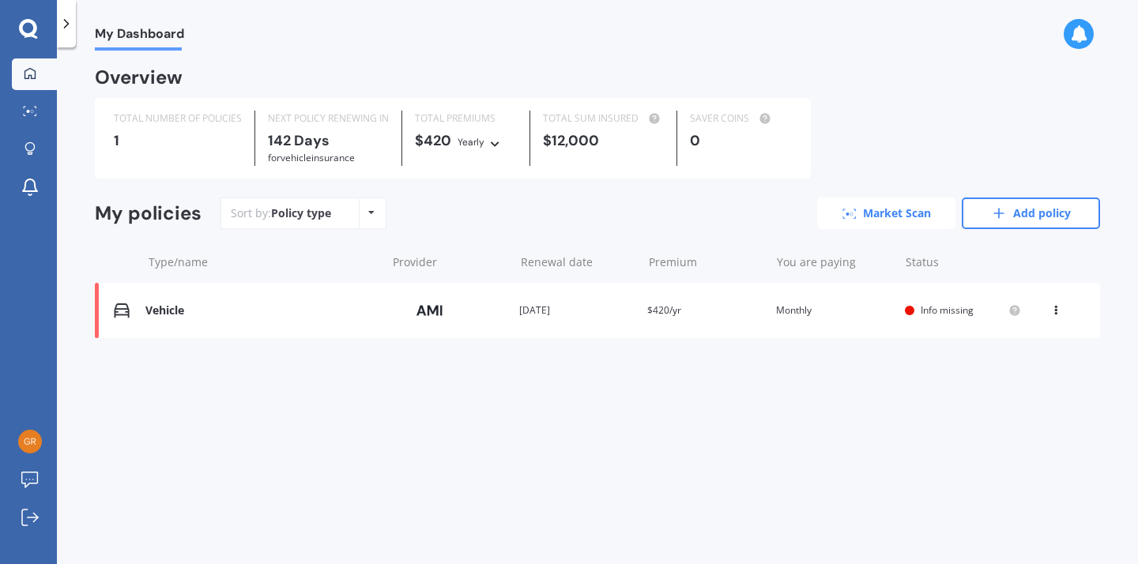
click at [928, 213] on link "Market Scan" at bounding box center [886, 214] width 138 height 32
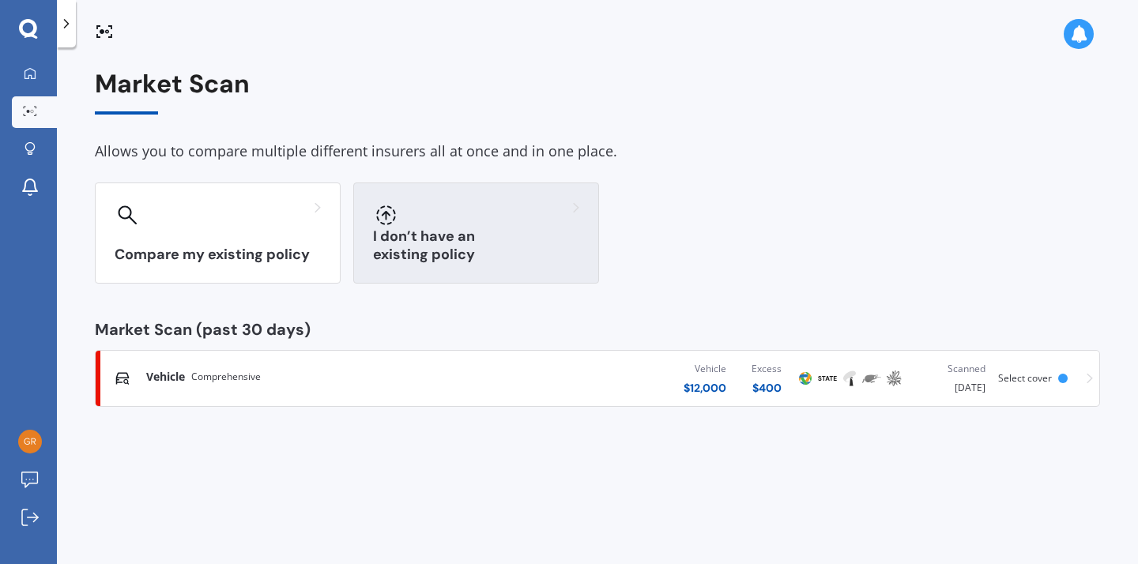
click at [520, 247] on h3 "I don’t have an existing policy" at bounding box center [476, 246] width 206 height 36
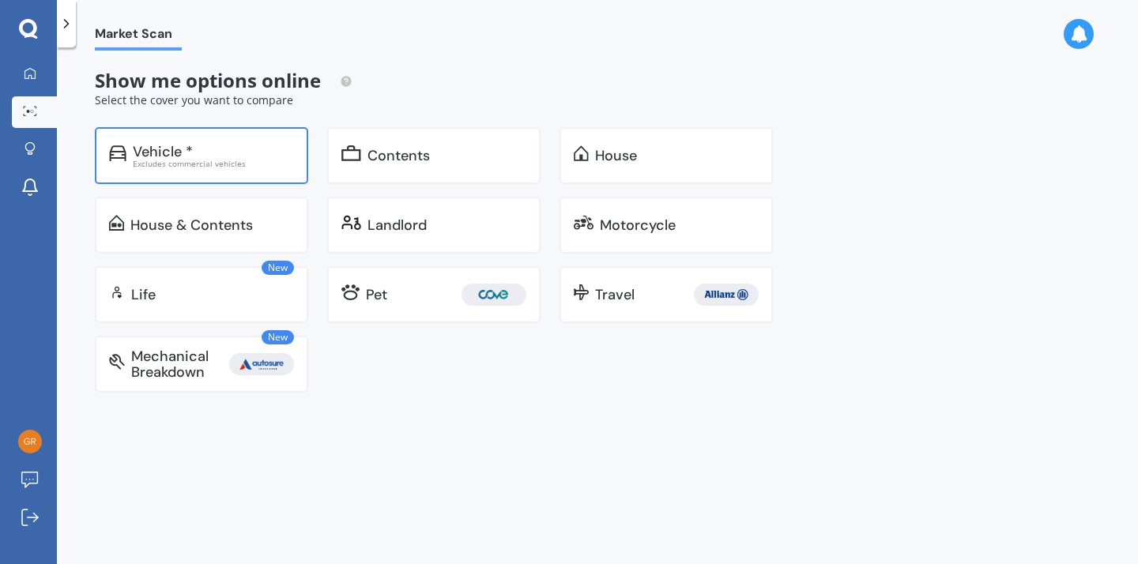
click at [268, 152] on div "Vehicle *" at bounding box center [213, 152] width 161 height 16
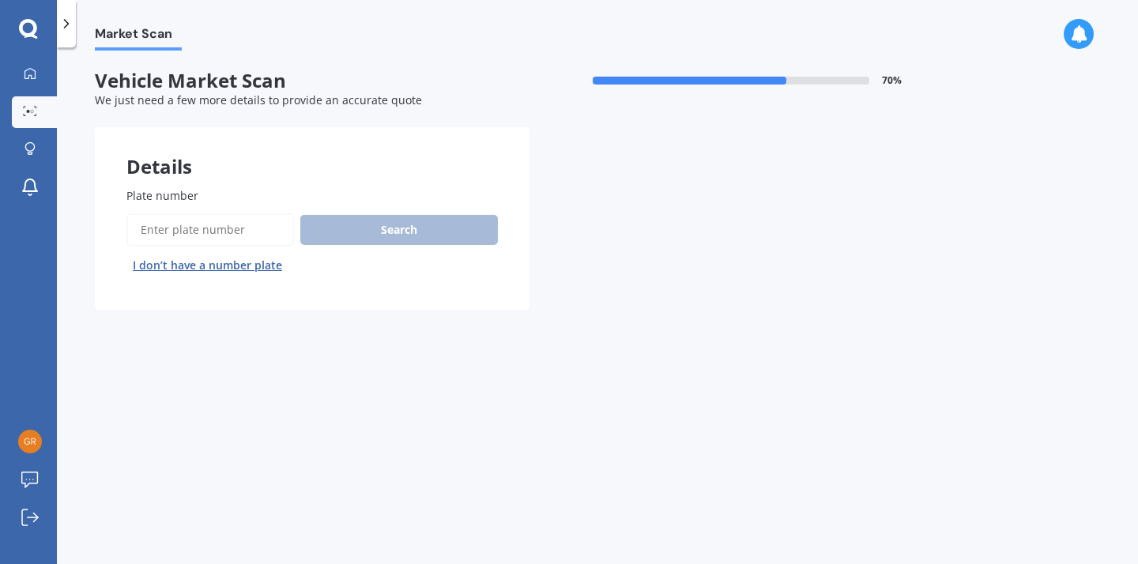
click at [202, 225] on input "Plate number" at bounding box center [210, 229] width 168 height 33
type input "rhy83"
click at [354, 229] on button "Search" at bounding box center [399, 230] width 198 height 30
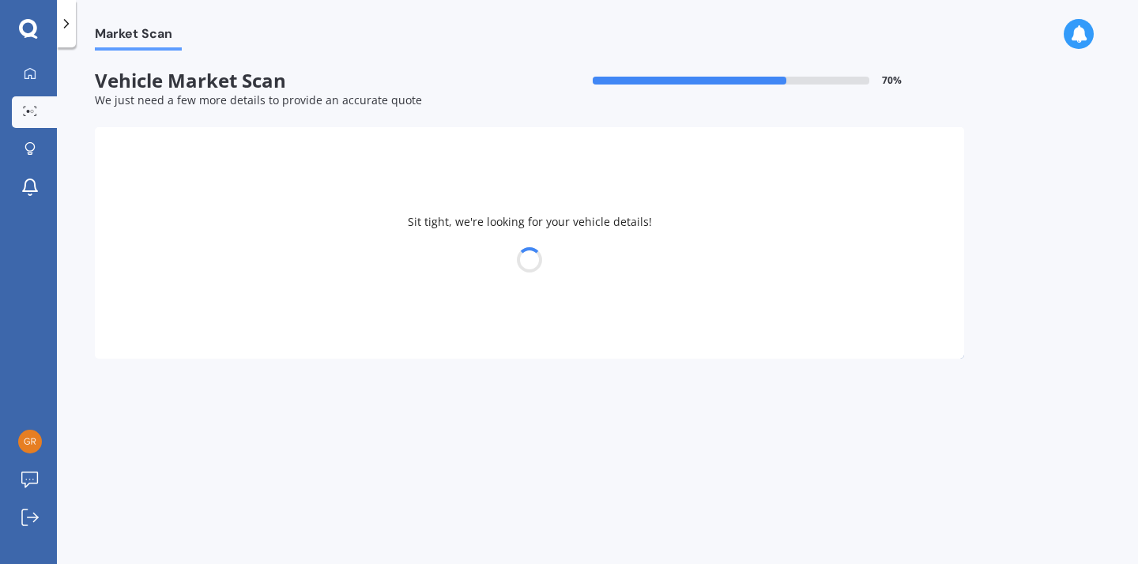
select select "TOYOTA"
select select "VITZ"
select select "03"
select select "11"
select select "2001"
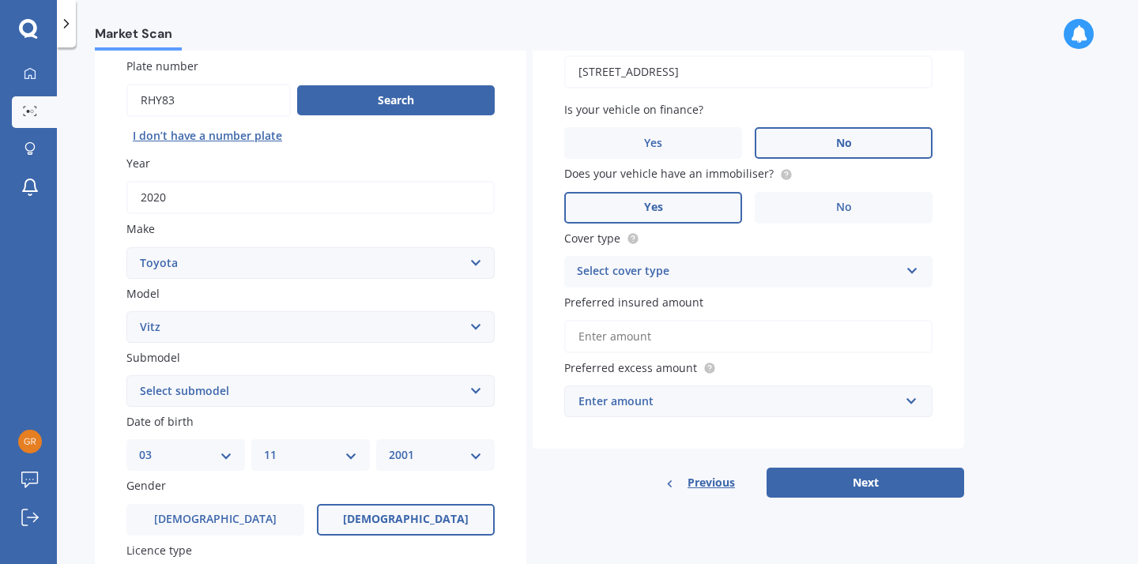
scroll to position [134, 0]
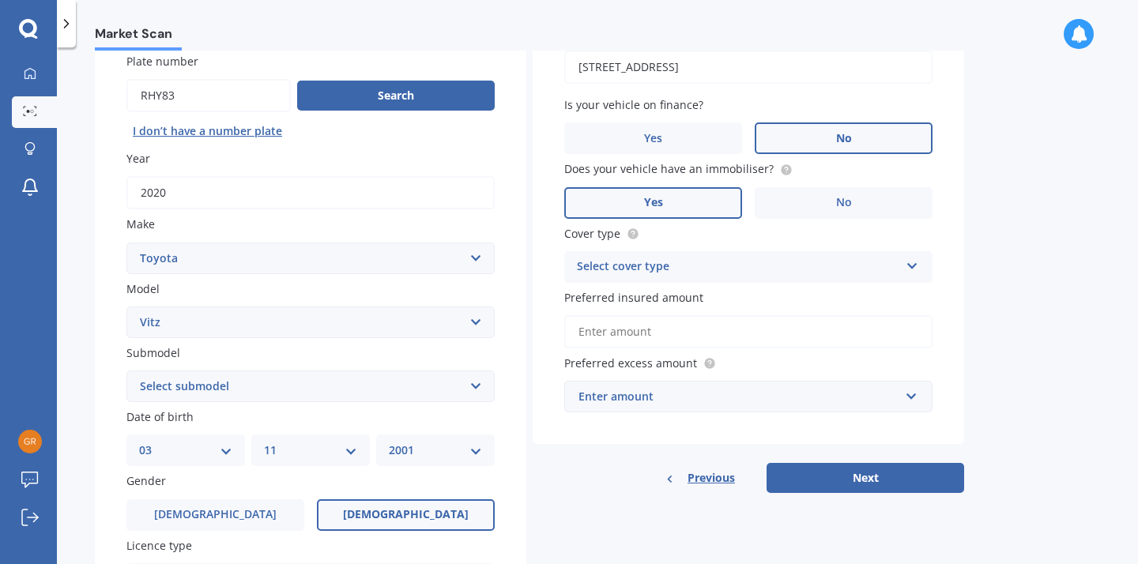
click at [254, 382] on select "Select submodel (All) Hybrid RS RS Turbo" at bounding box center [310, 387] width 368 height 32
select select "HYBRID"
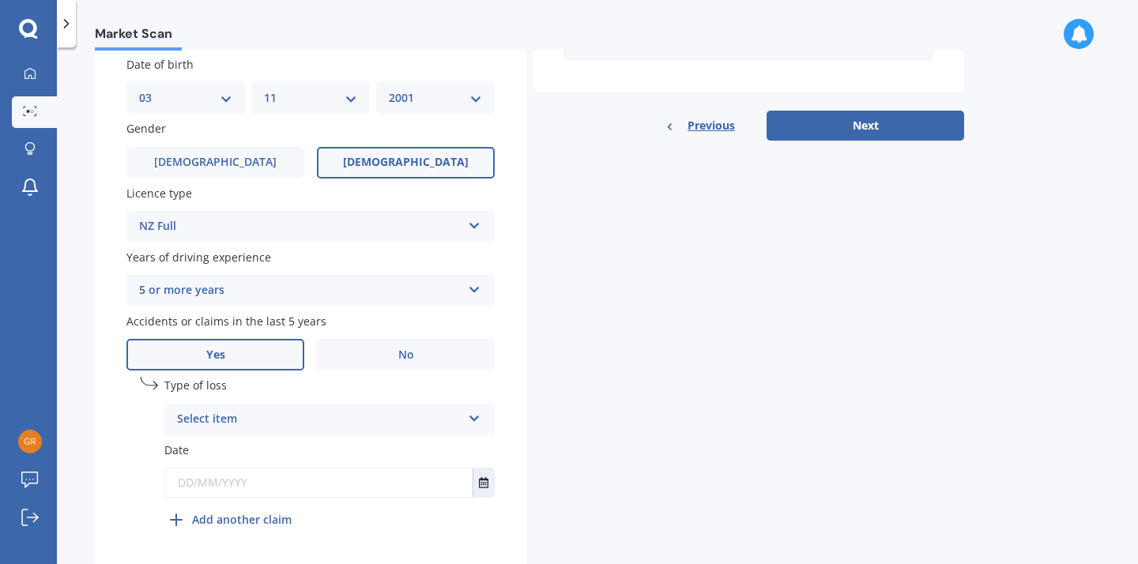
scroll to position [492, 0]
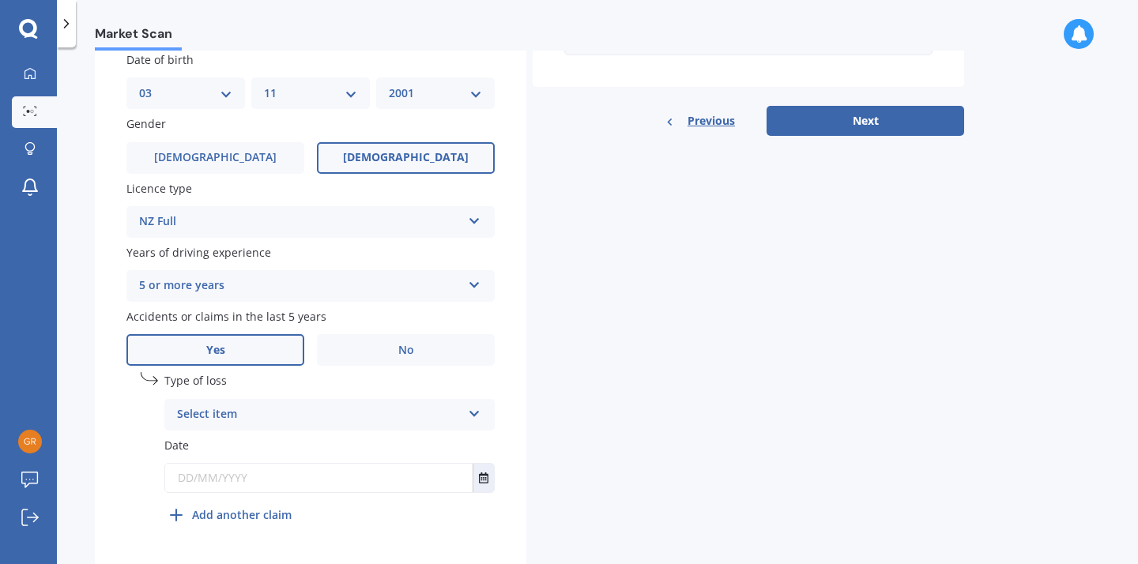
click at [463, 406] on div "Select item At fault accident Not at fault accident" at bounding box center [329, 415] width 330 height 32
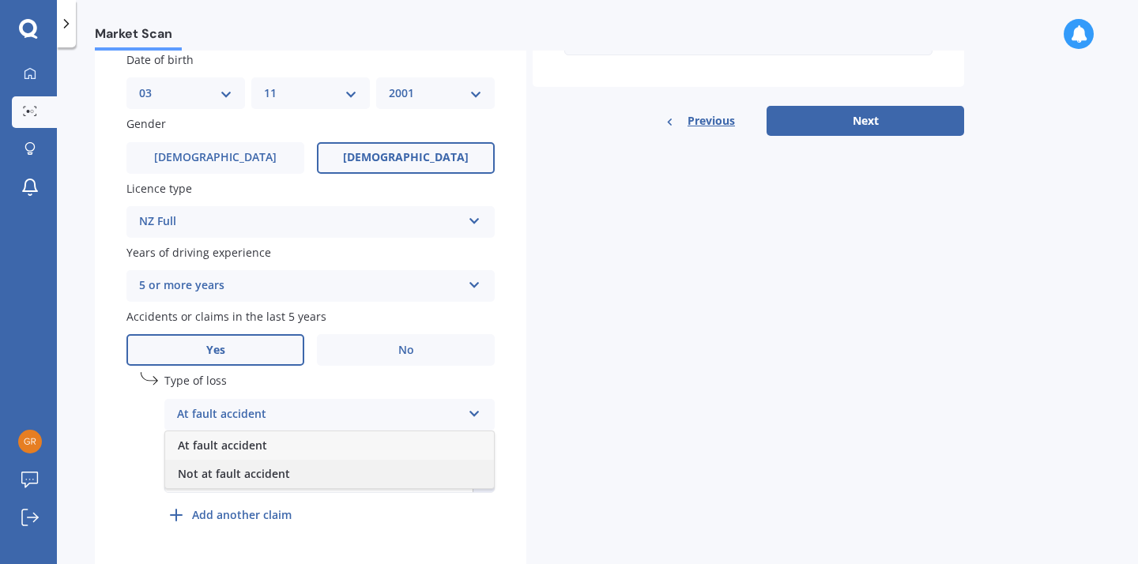
click at [398, 471] on div "Not at fault accident" at bounding box center [329, 474] width 329 height 28
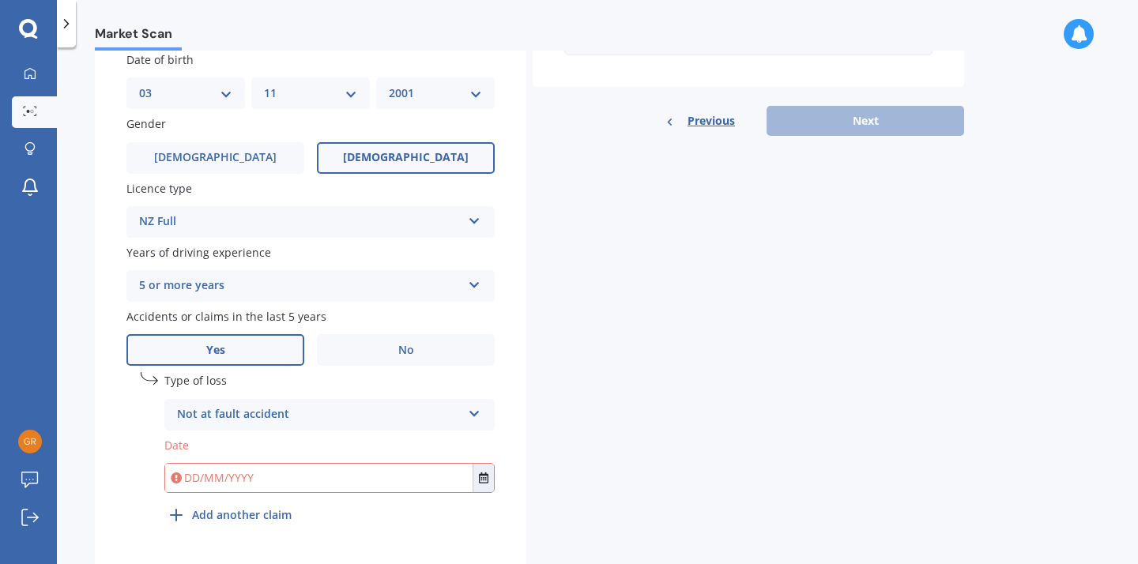
click at [401, 475] on input "text" at bounding box center [319, 478] width 308 height 28
type input "31/06/2023"
click at [639, 444] on div "Details Plate number Search I don’t have a number plate Year [DATE] Make Select…" at bounding box center [530, 103] width 870 height 934
click at [488, 479] on icon "Select date" at bounding box center [483, 478] width 9 height 11
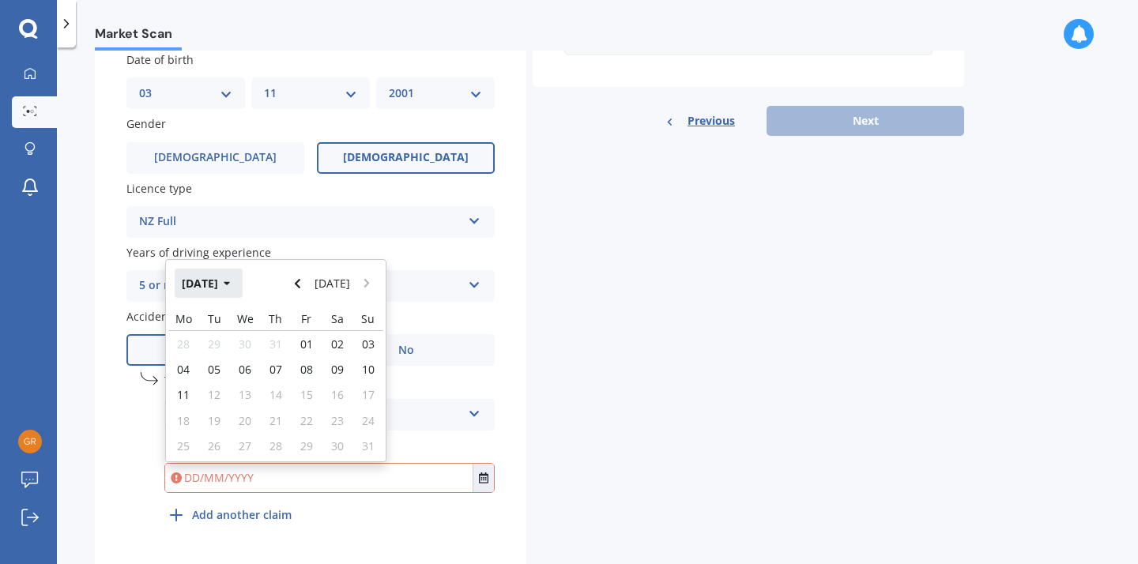
click at [243, 285] on button "[DATE]" at bounding box center [209, 283] width 68 height 28
click at [220, 283] on button "2025" at bounding box center [203, 283] width 57 height 28
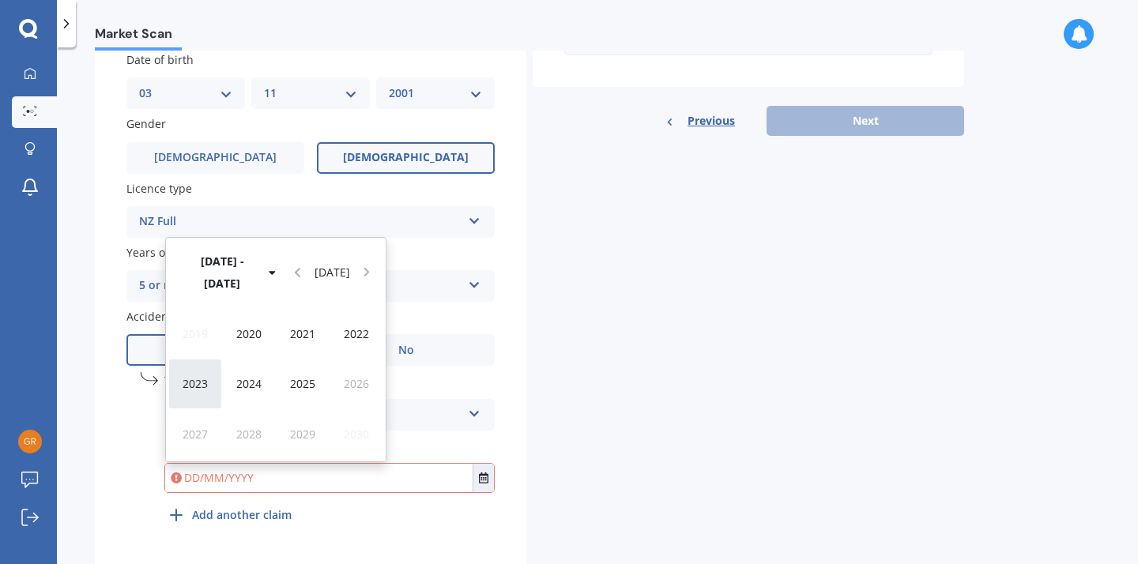
click at [198, 375] on div "2023" at bounding box center [195, 384] width 54 height 50
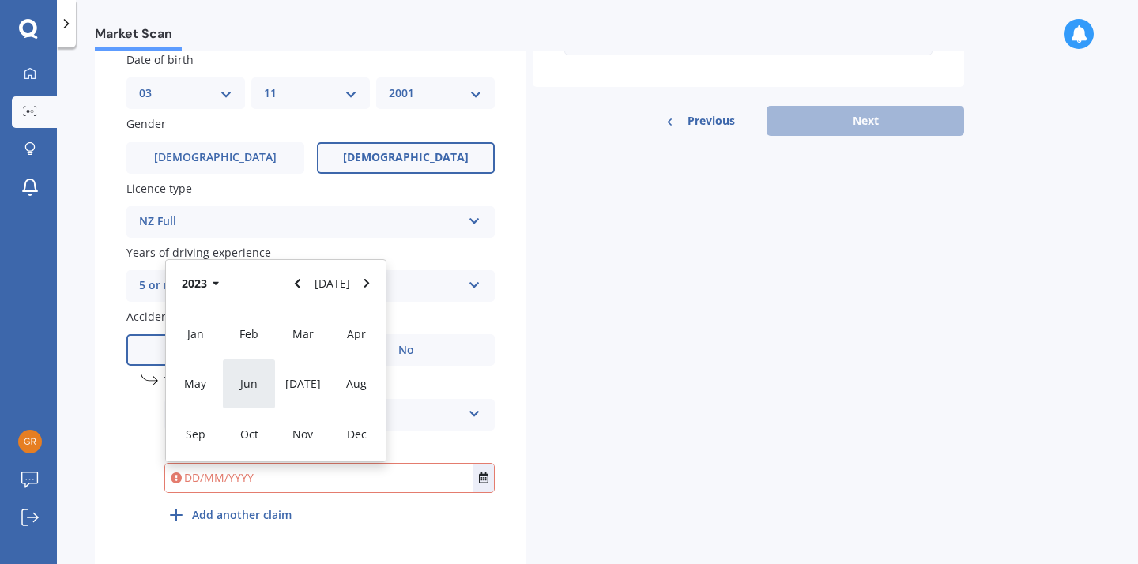
click at [261, 387] on div "Jun" at bounding box center [249, 384] width 54 height 50
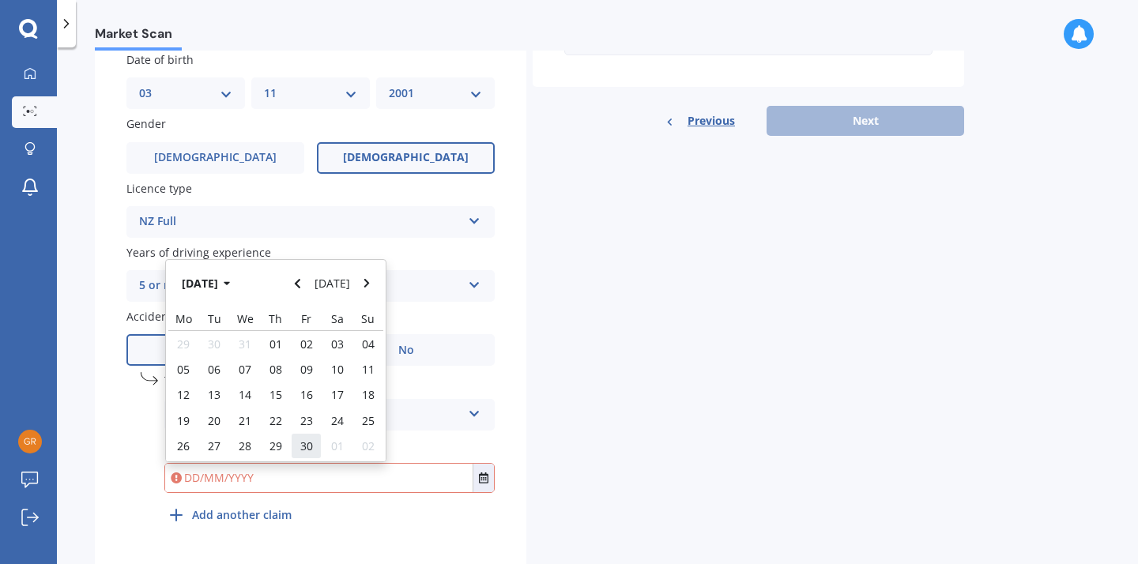
click at [309, 445] on span "30" at bounding box center [306, 446] width 13 height 15
type input "[DATE]"
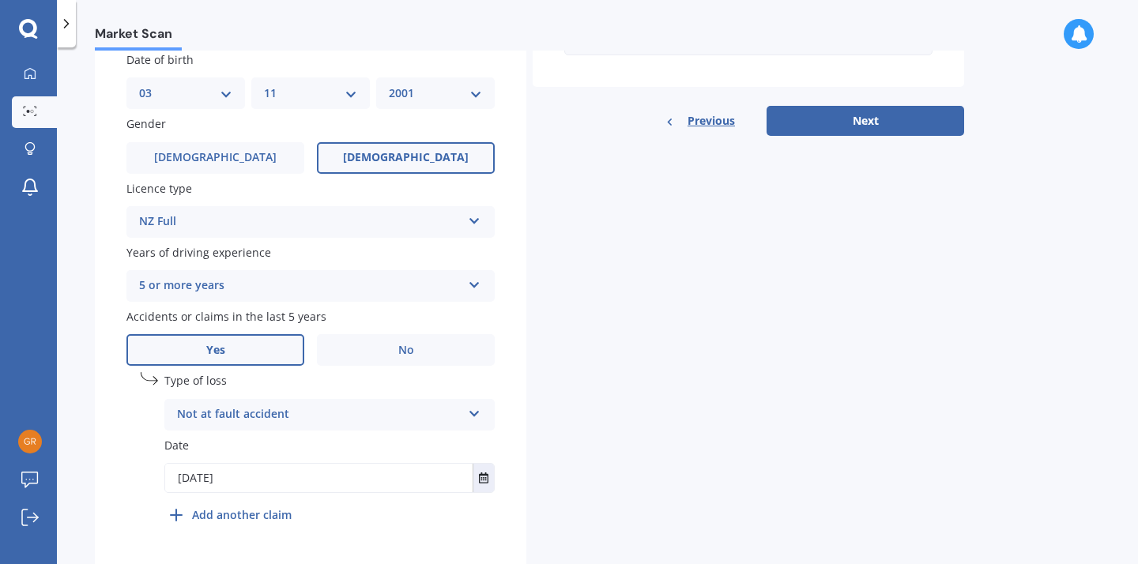
click at [628, 388] on div "Details Plate number Search I don’t have a number plate Year [DATE] Make Select…" at bounding box center [530, 103] width 870 height 934
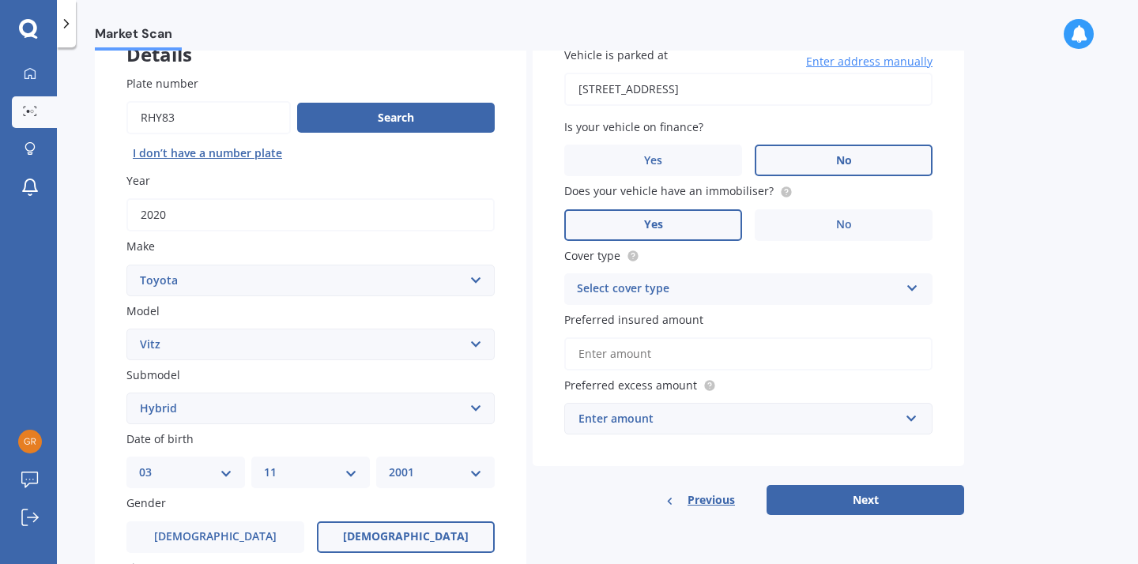
scroll to position [135, 0]
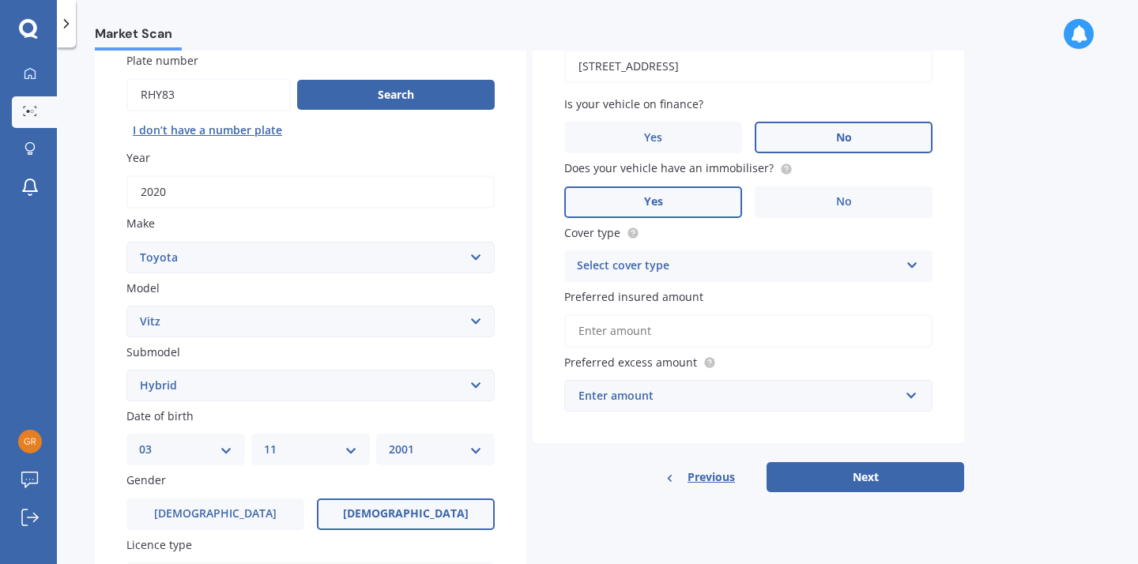
click at [689, 270] on div "Select cover type" at bounding box center [738, 266] width 323 height 19
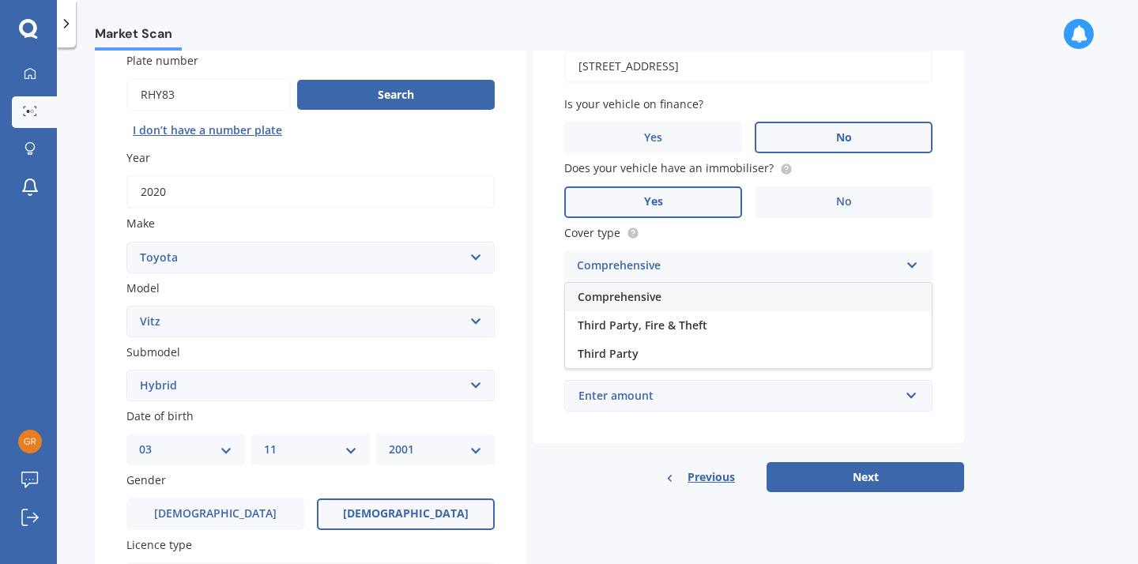
click at [677, 293] on div "Comprehensive" at bounding box center [748, 297] width 367 height 28
click at [668, 335] on input "Preferred insured amount" at bounding box center [748, 331] width 368 height 33
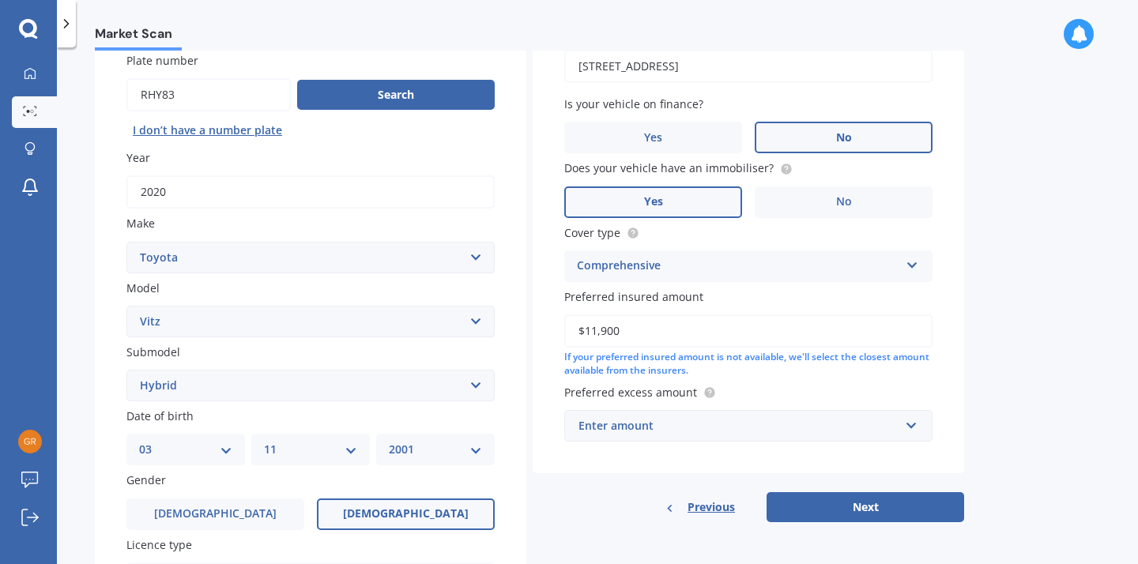
type input "$11,900"
click at [1050, 317] on div "Market Scan Vehicle Market Scan 70 % We just need a few more details to provide…" at bounding box center [597, 309] width 1081 height 517
click at [784, 417] on div "Enter amount" at bounding box center [739, 425] width 321 height 17
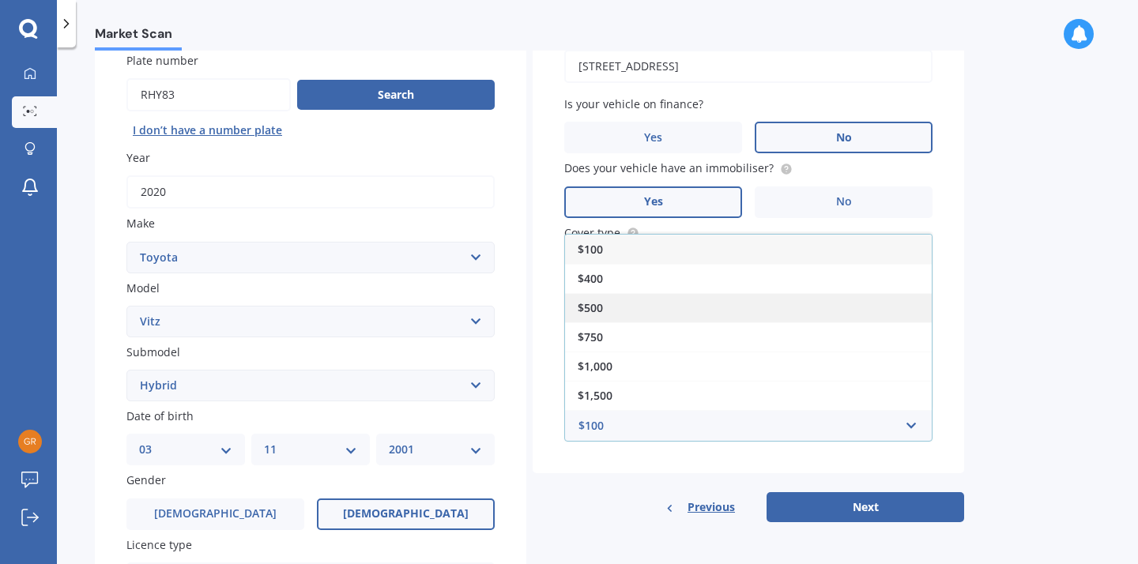
click at [644, 299] on div "$500" at bounding box center [748, 307] width 367 height 29
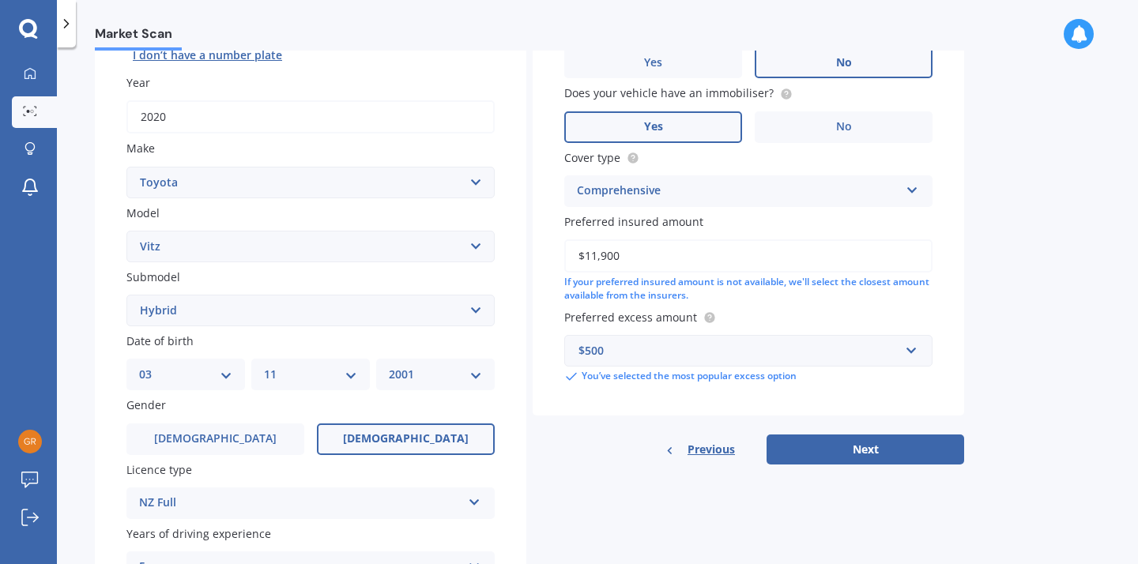
scroll to position [215, 0]
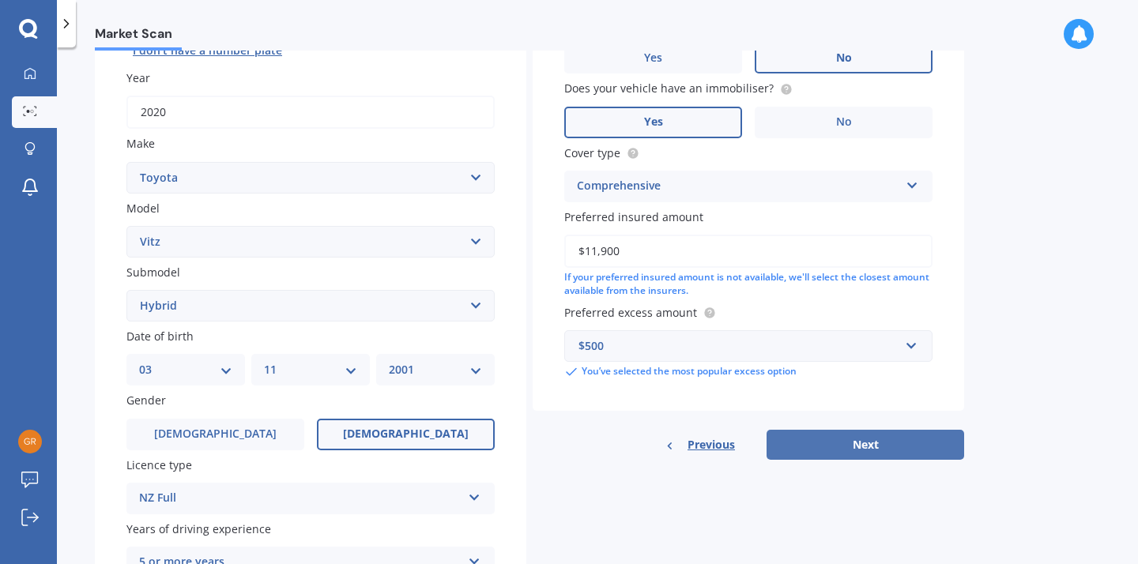
click at [783, 436] on button "Next" at bounding box center [866, 445] width 198 height 30
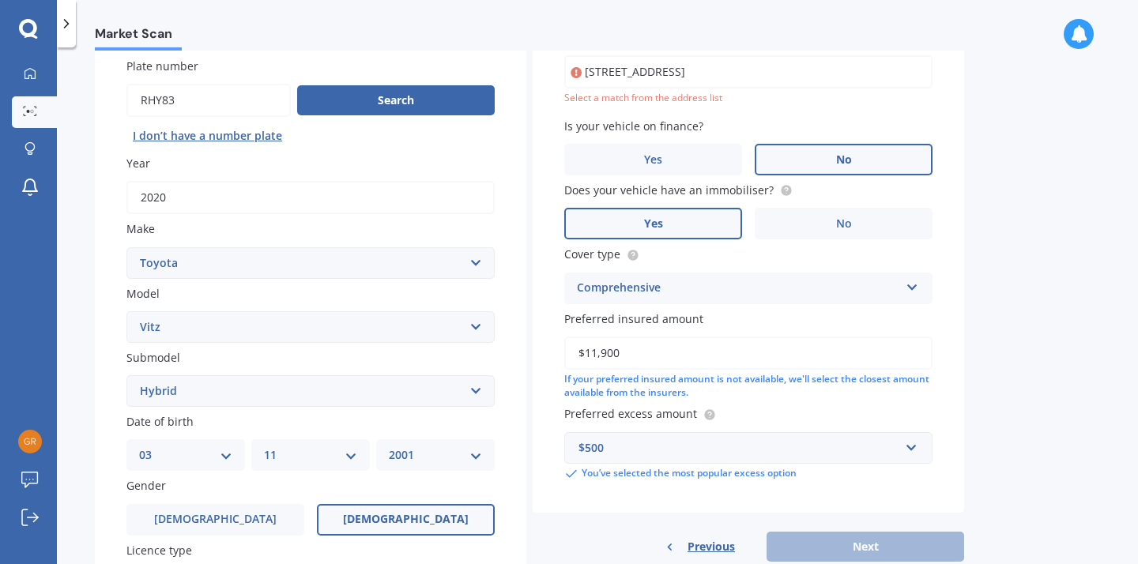
scroll to position [108, 0]
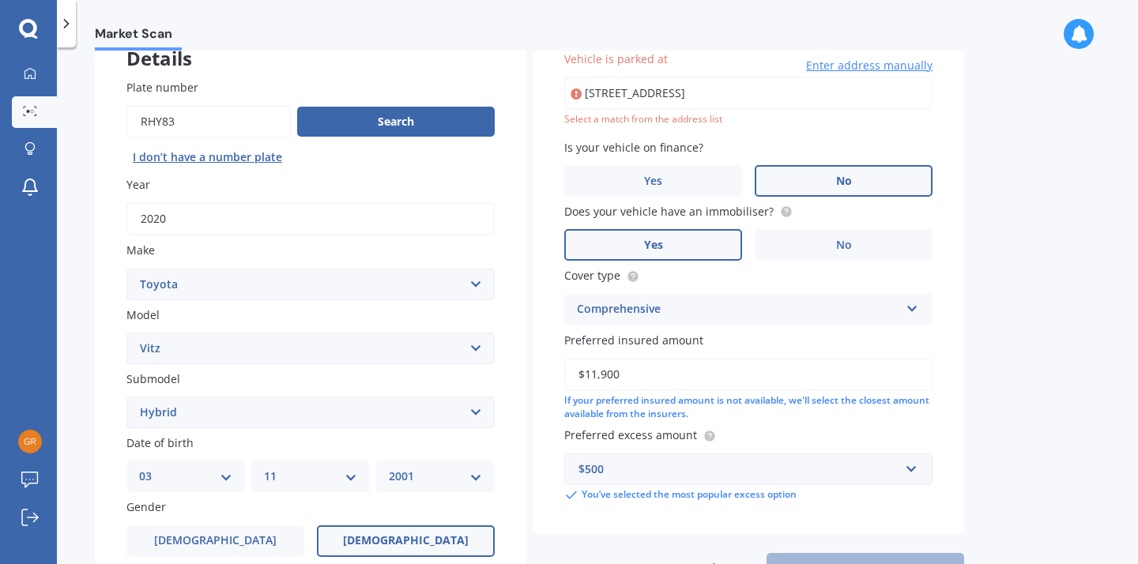
type input "[STREET_ADDRESS]"
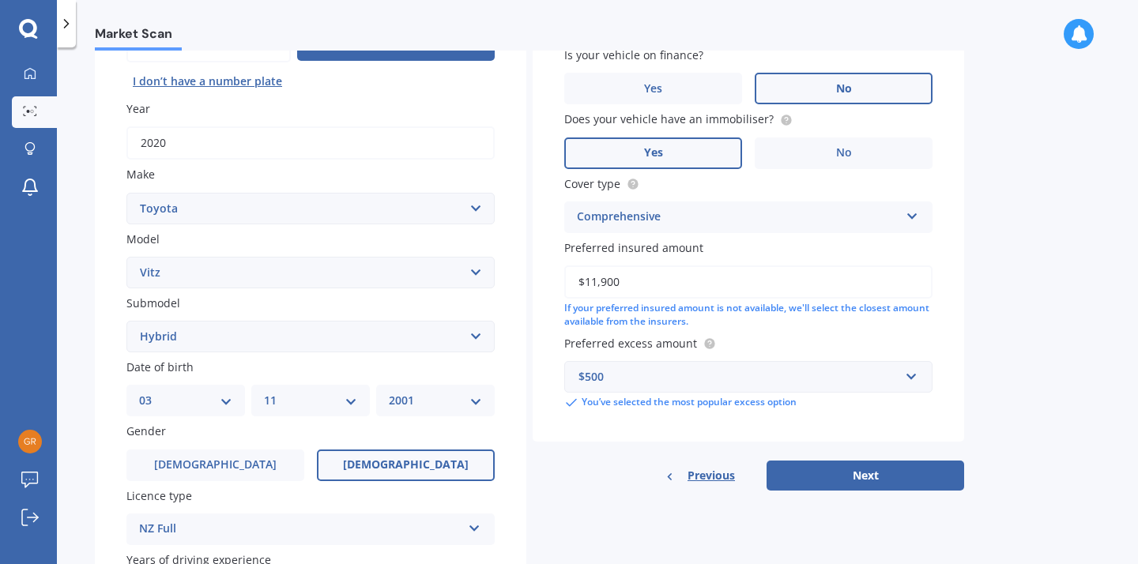
scroll to position [187, 0]
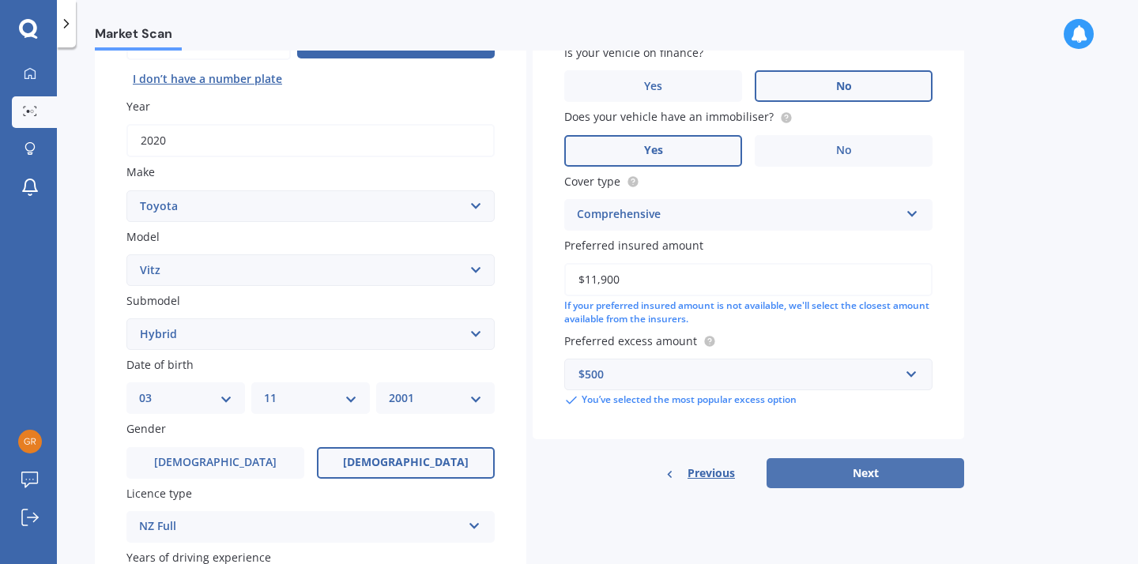
click at [779, 471] on button "Next" at bounding box center [866, 474] width 198 height 30
select select "03"
select select "11"
select select "2001"
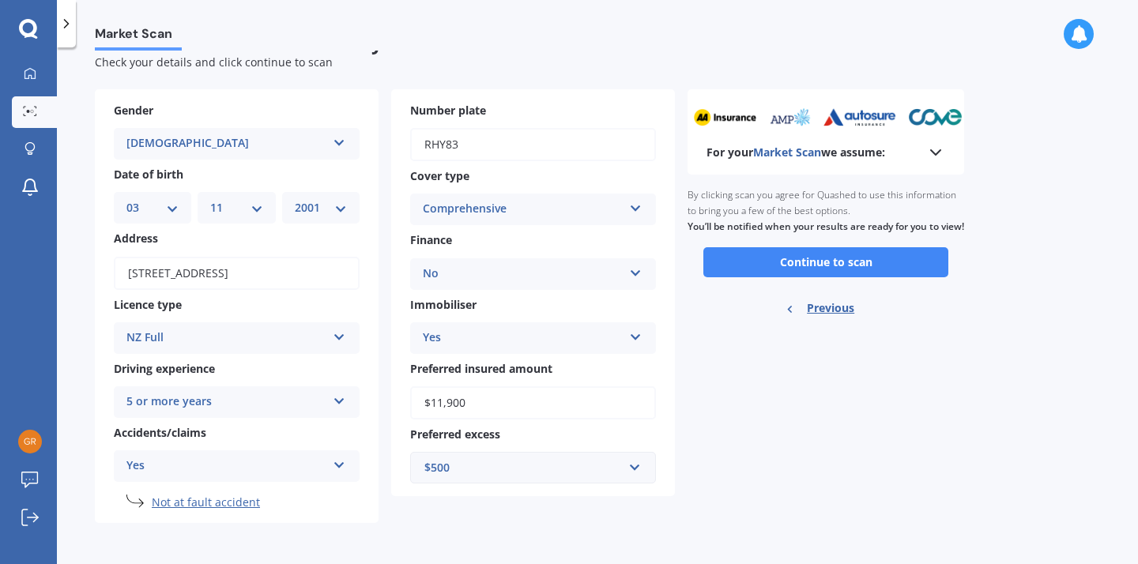
scroll to position [0, 0]
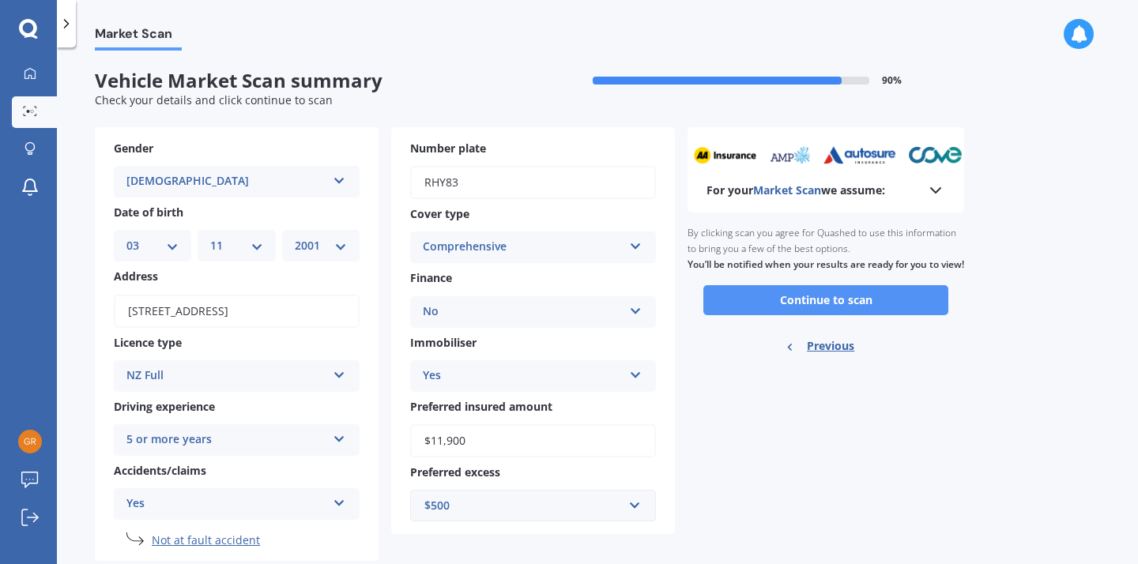
click at [801, 310] on button "Continue to scan" at bounding box center [826, 300] width 245 height 30
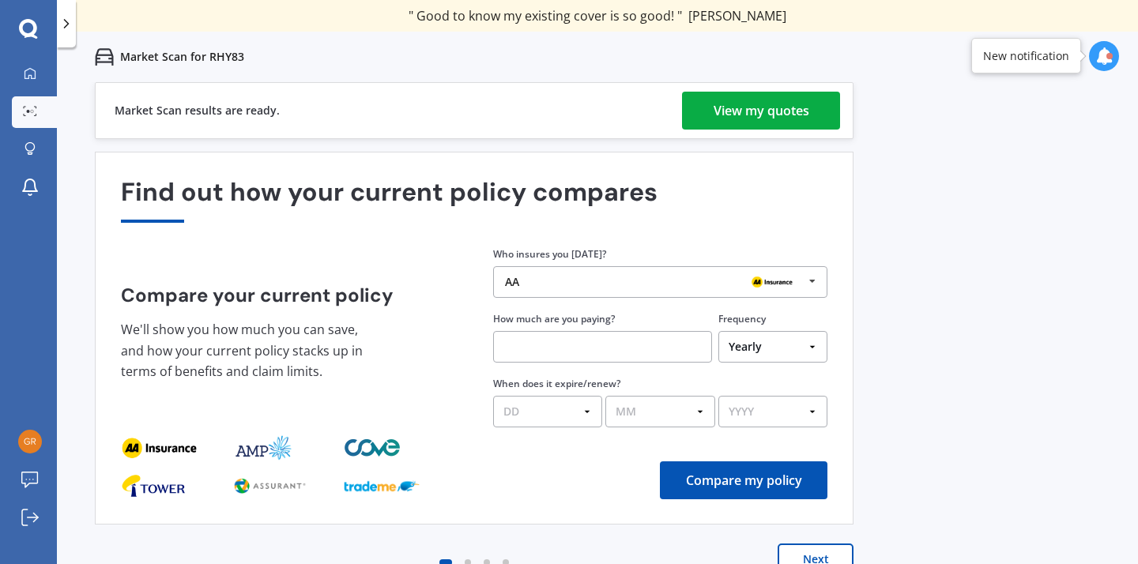
click at [782, 108] on div "View my quotes" at bounding box center [762, 111] width 96 height 38
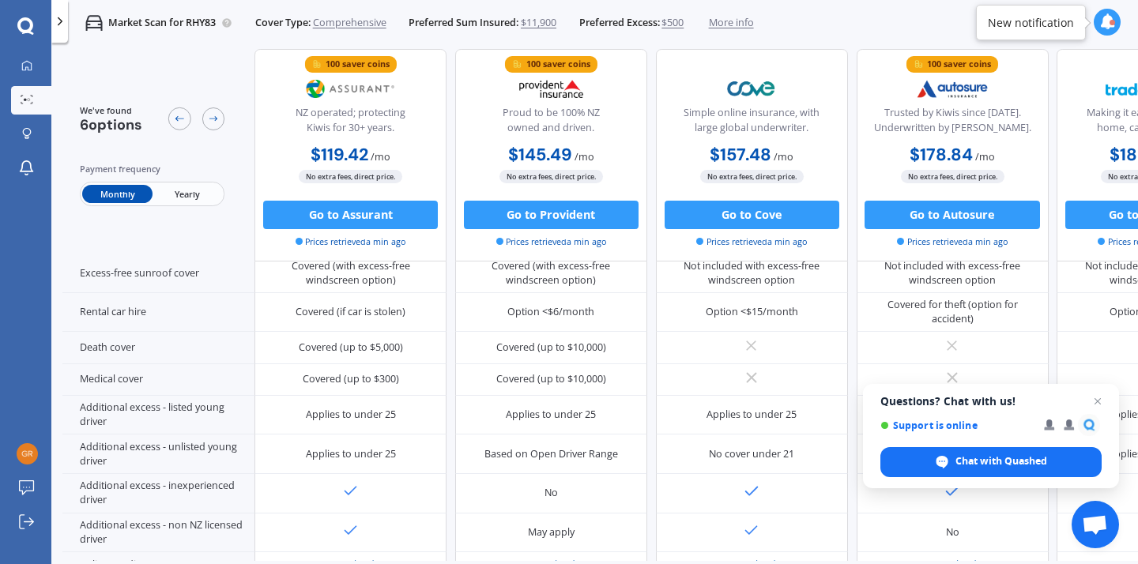
scroll to position [753, 0]
